Goal: Information Seeking & Learning: Find contact information

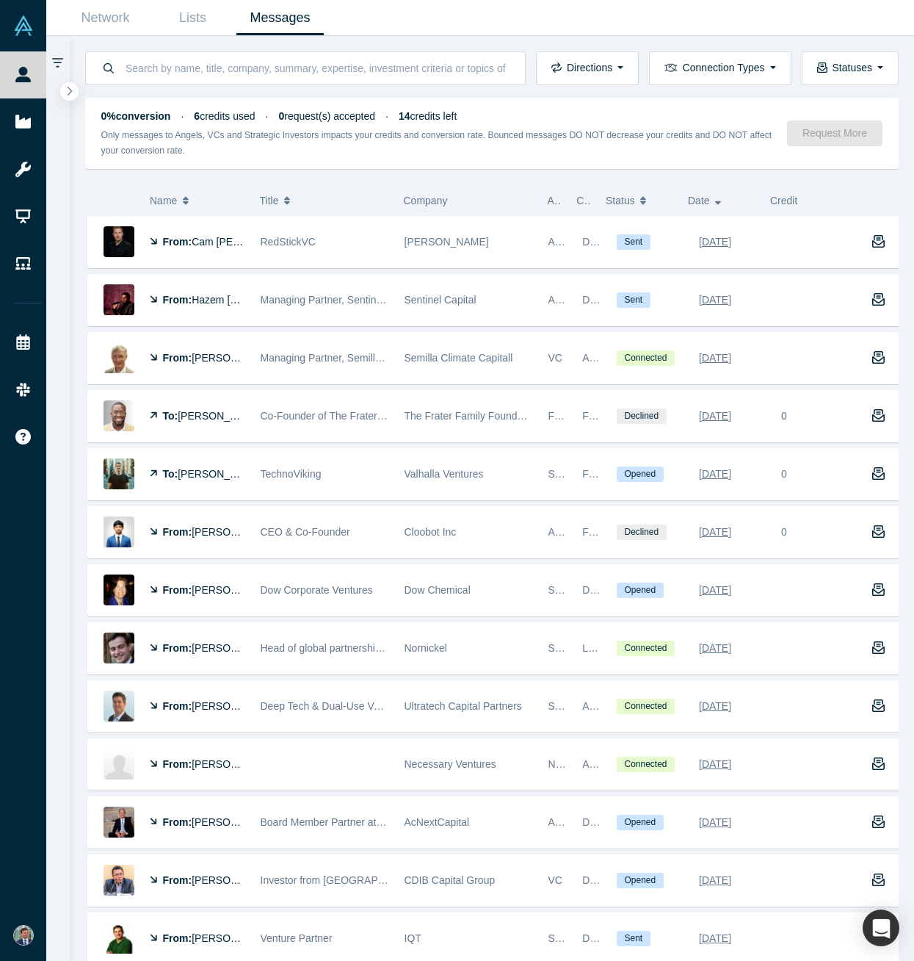
scroll to position [1, 0]
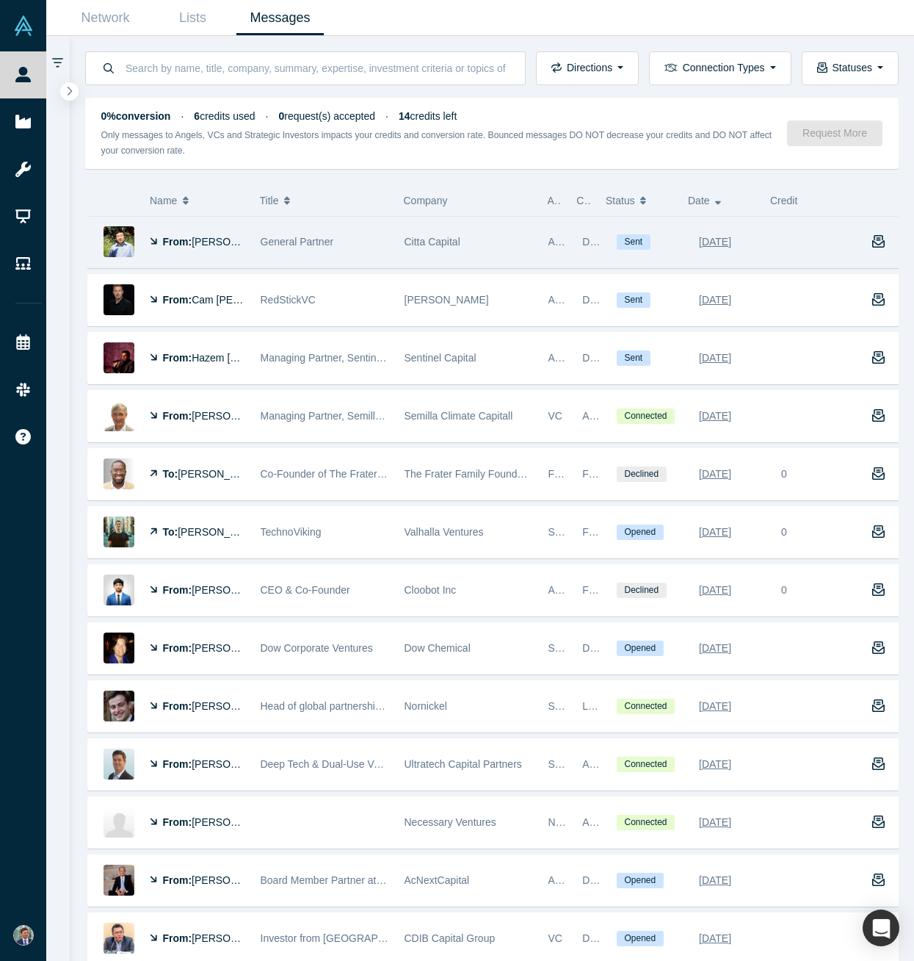
click at [302, 246] on span "General Partner" at bounding box center [297, 242] width 73 height 12
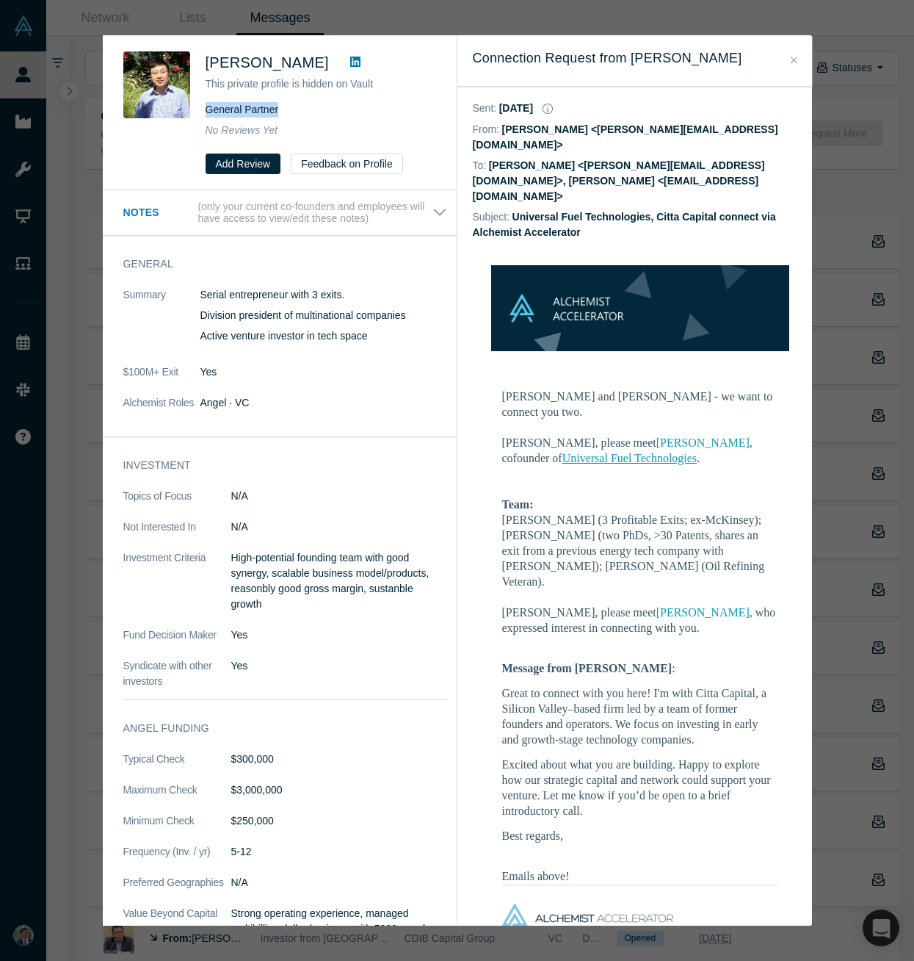
drag, startPoint x: 284, startPoint y: 109, endPoint x: 201, endPoint y: 109, distance: 83.0
click at [201, 109] on div "[PERSON_NAME] This private profile is hidden on Vault General Partner No Review…" at bounding box center [282, 112] width 318 height 123
copy span "General Partner"
